Goal: Task Accomplishment & Management: Use online tool/utility

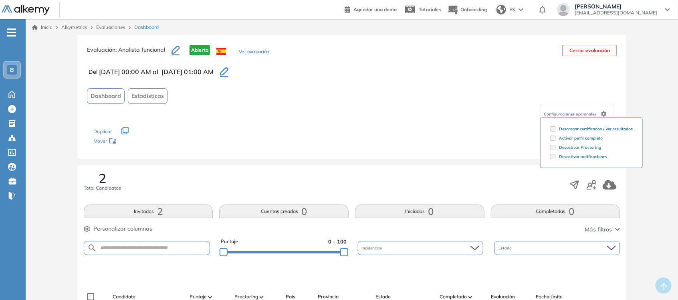
click at [4, 69] on div "B" at bounding box center [12, 70] width 16 height 16
click at [50, 45] on div "Evaluación : Analista funcional Abierta Ver evaluación Cerrar evaluación Del [D…" at bounding box center [352, 282] width 646 height 495
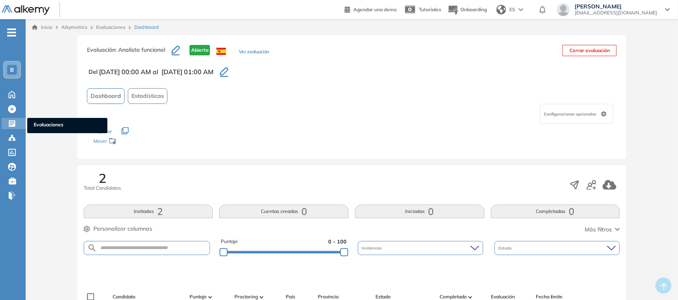
click at [47, 123] on span "Evaluaciones" at bounding box center [67, 125] width 67 height 9
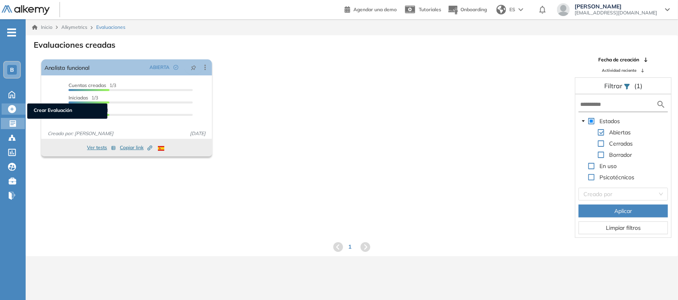
click at [44, 109] on span "Crear Evaluación" at bounding box center [67, 111] width 67 height 9
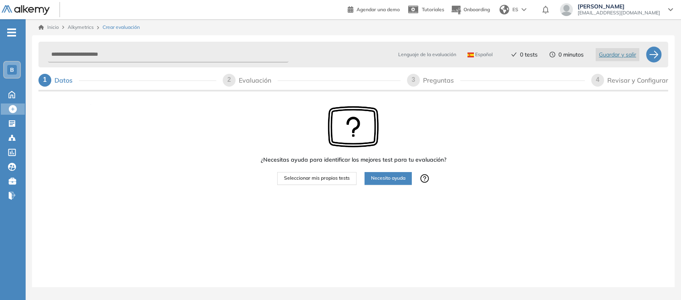
click at [15, 115] on ul "B Home Home Crear Evaluación Crear Evaluación Evaluaciones Evaluaciones Candida…" at bounding box center [13, 117] width 26 height 170
click at [11, 123] on icon at bounding box center [12, 123] width 8 height 8
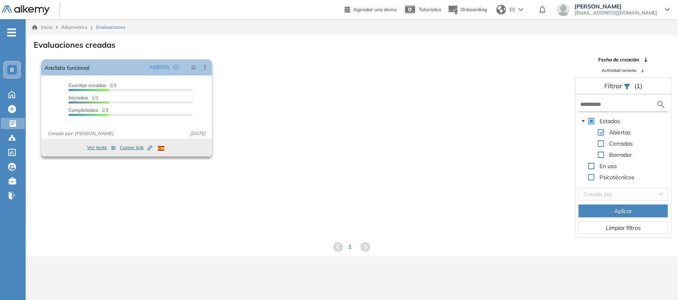
click at [101, 147] on button "Ver tests" at bounding box center [101, 148] width 29 height 10
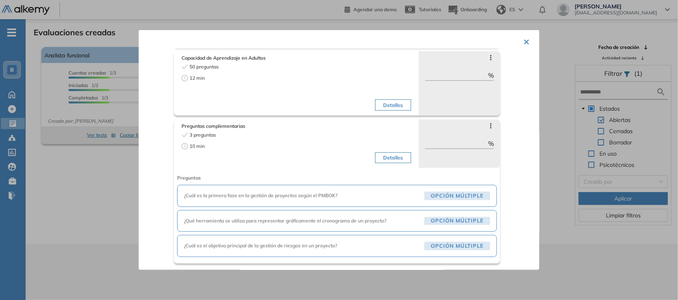
scroll to position [19, 0]
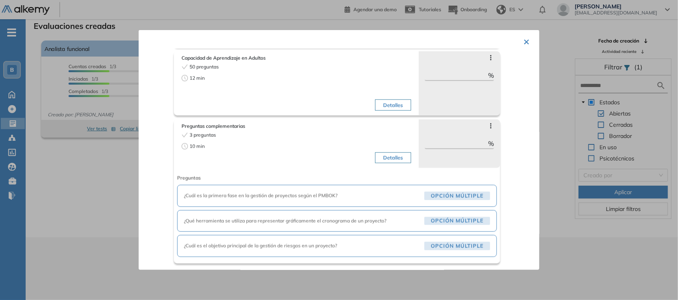
click at [523, 40] on button "×" at bounding box center [526, 41] width 6 height 16
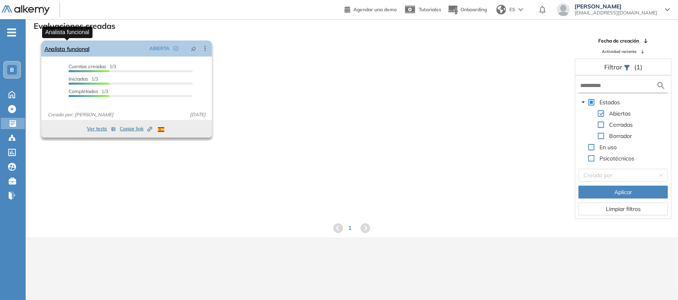
click at [81, 51] on link "Analista funcional" at bounding box center [66, 48] width 45 height 16
